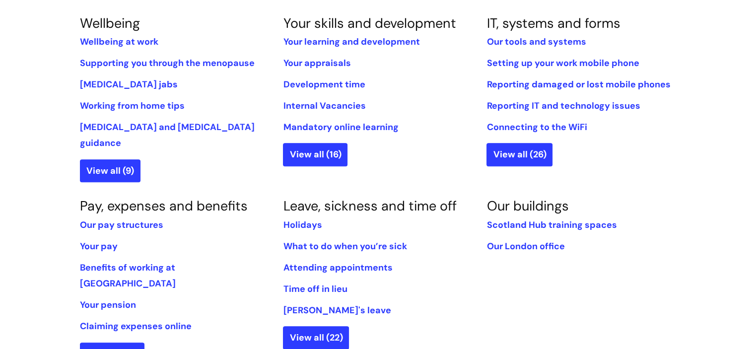
scroll to position [433, 0]
click at [103, 240] on link "Your pay" at bounding box center [99, 246] width 38 height 12
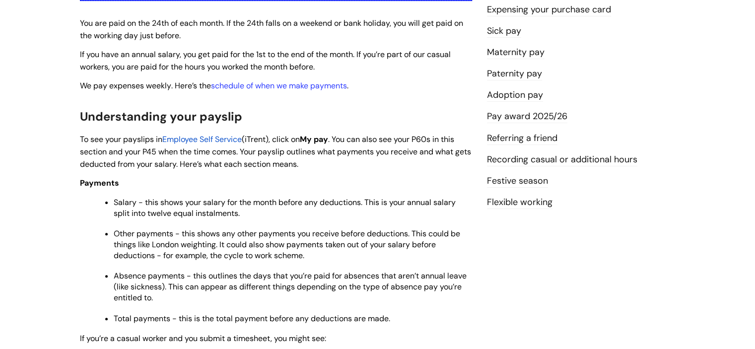
scroll to position [252, 0]
click at [262, 83] on link "schedule of when we make payments" at bounding box center [279, 85] width 136 height 10
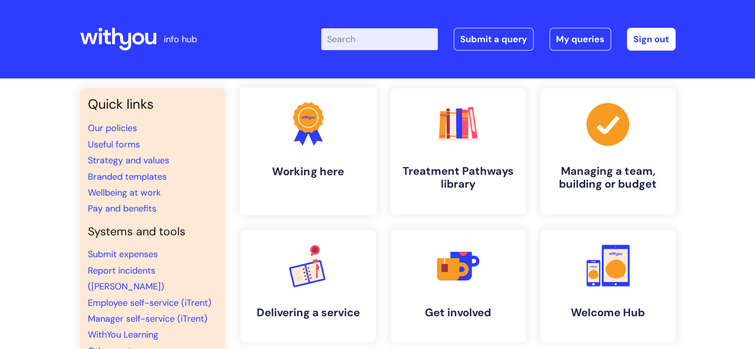
click at [285, 154] on link ".cls-1{fill:#f89b22;}.cls-1,.cls-2,.cls-3{stroke-width:0px;}.cls-2{fill:#2d3cff…" at bounding box center [307, 150] width 137 height 127
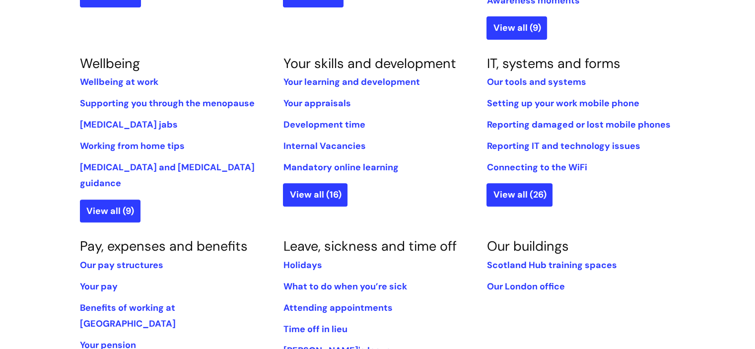
scroll to position [415, 0]
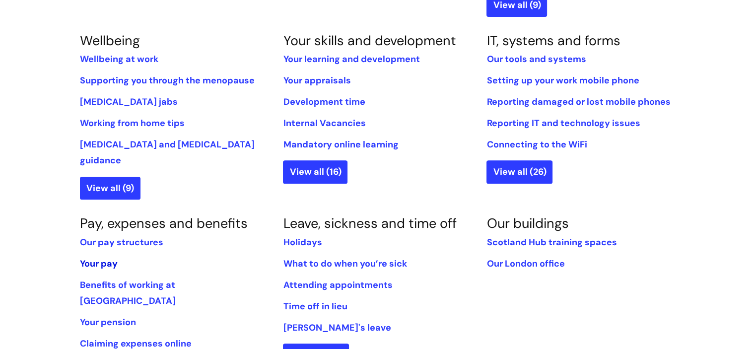
click at [105, 257] on link "Your pay" at bounding box center [99, 263] width 38 height 12
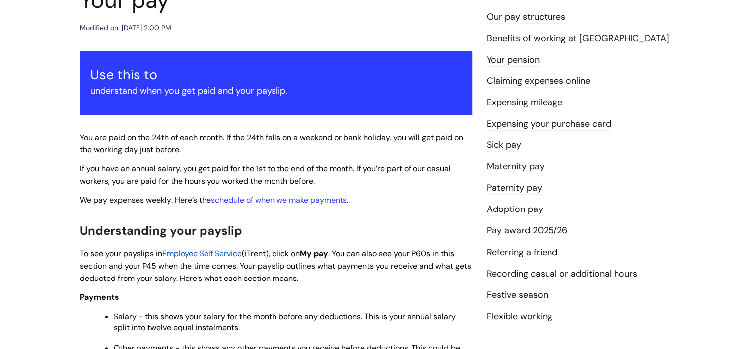
scroll to position [133, 0]
